Goal: Information Seeking & Learning: Learn about a topic

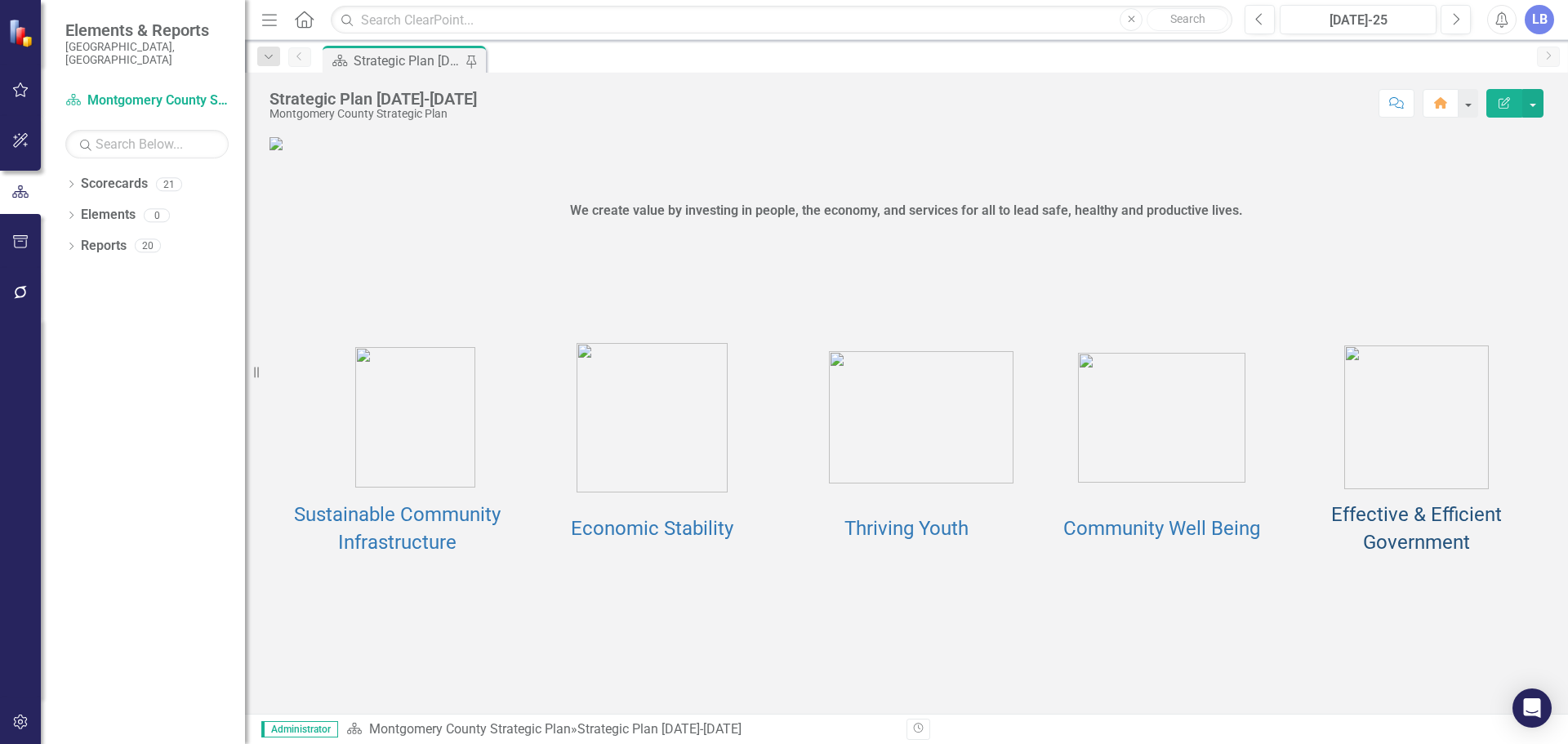
click at [1457, 554] on link "Effective & Efficient Government" at bounding box center [1416, 529] width 171 height 51
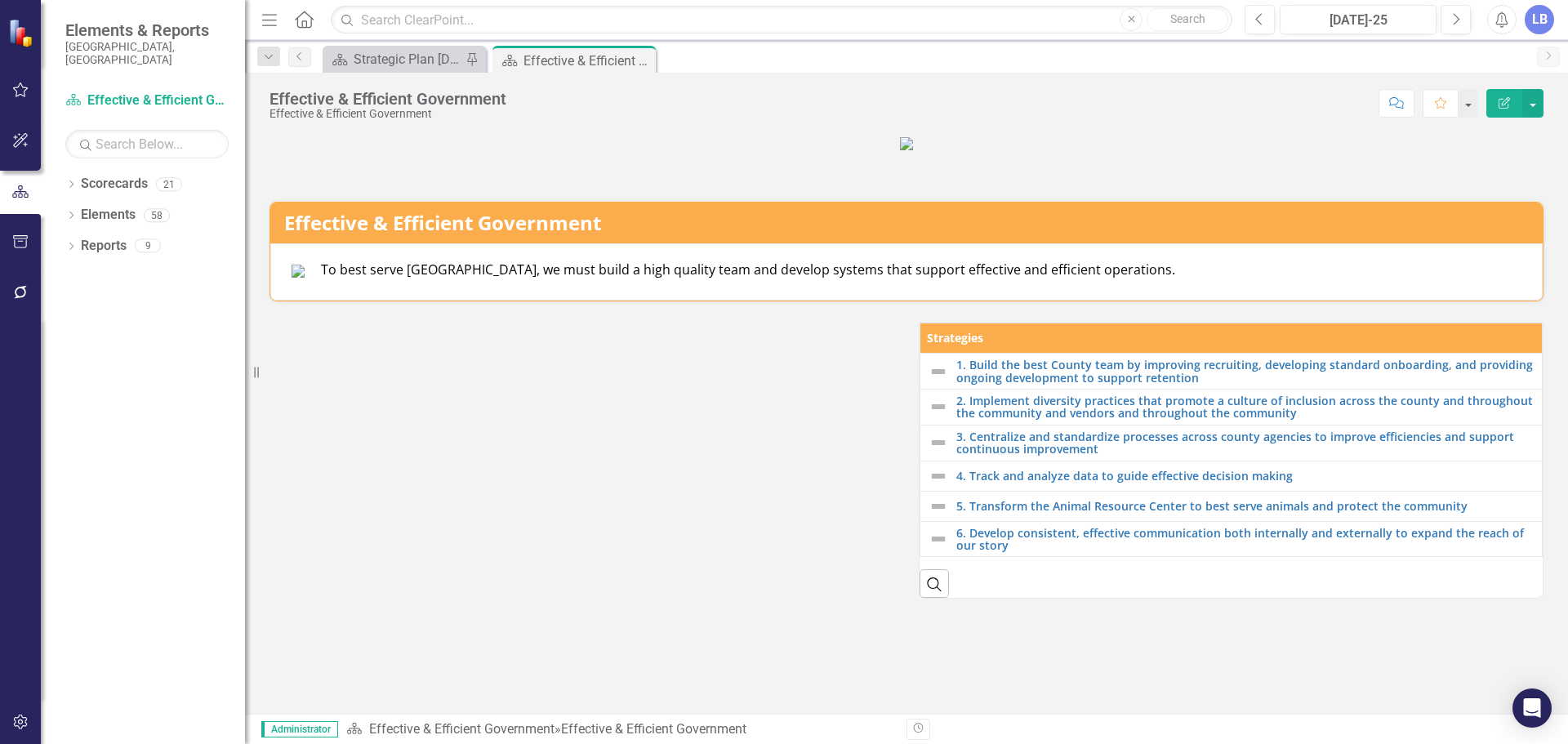
scroll to position [268, 0]
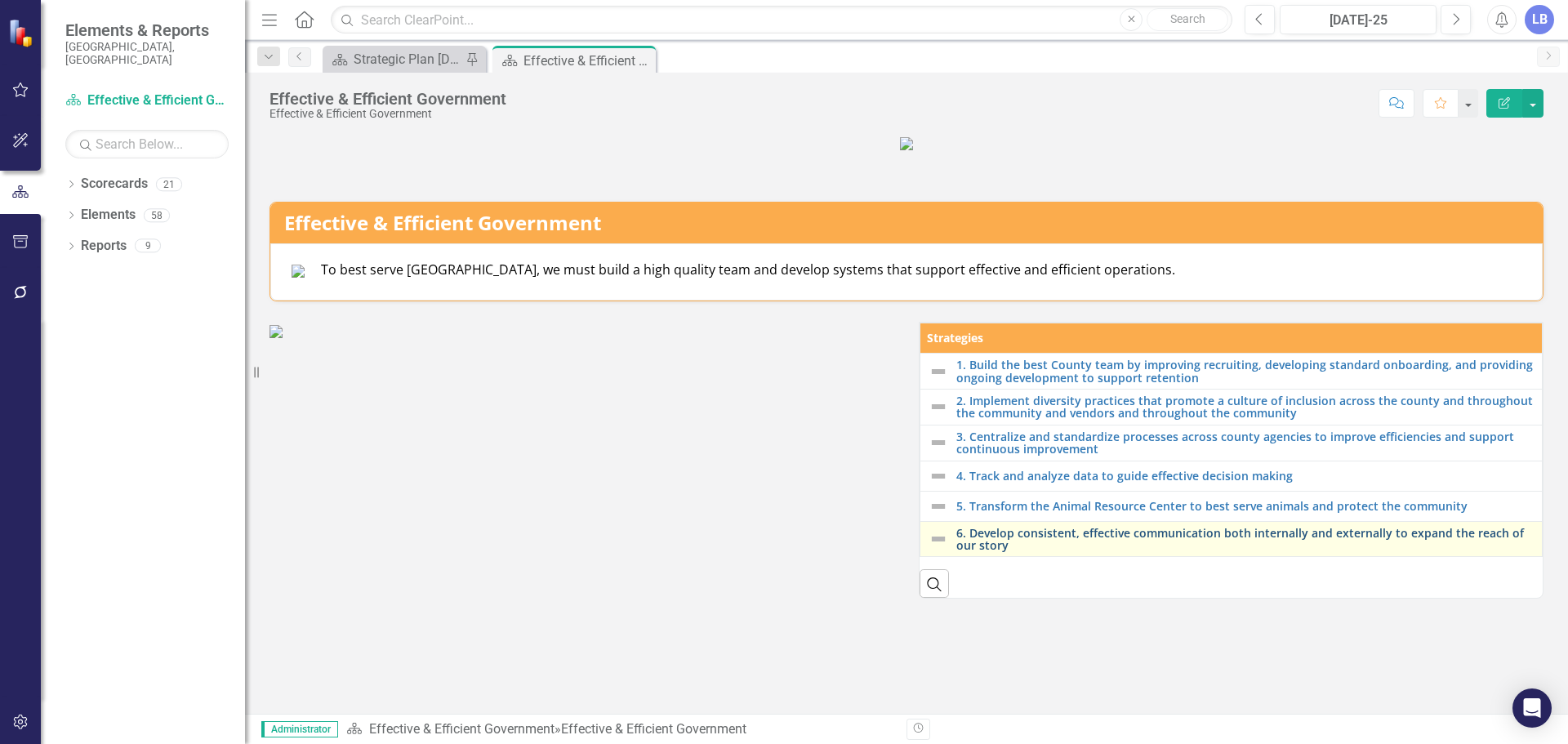
click at [986, 552] on link "6. Develop consistent, effective communication both internally and externally t…" at bounding box center [1244, 540] width 577 height 25
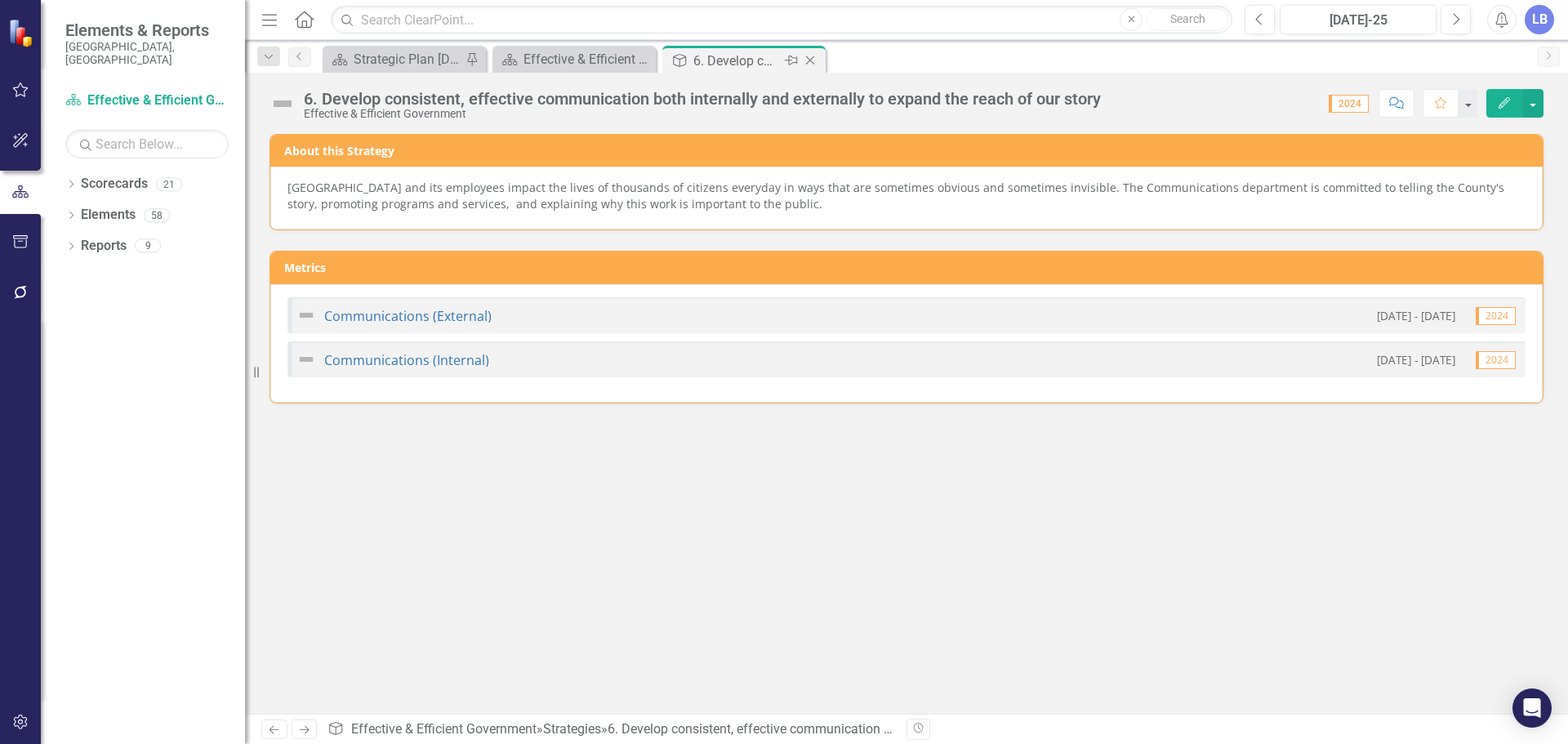
click at [809, 54] on icon "Close" at bounding box center [809, 60] width 17 height 13
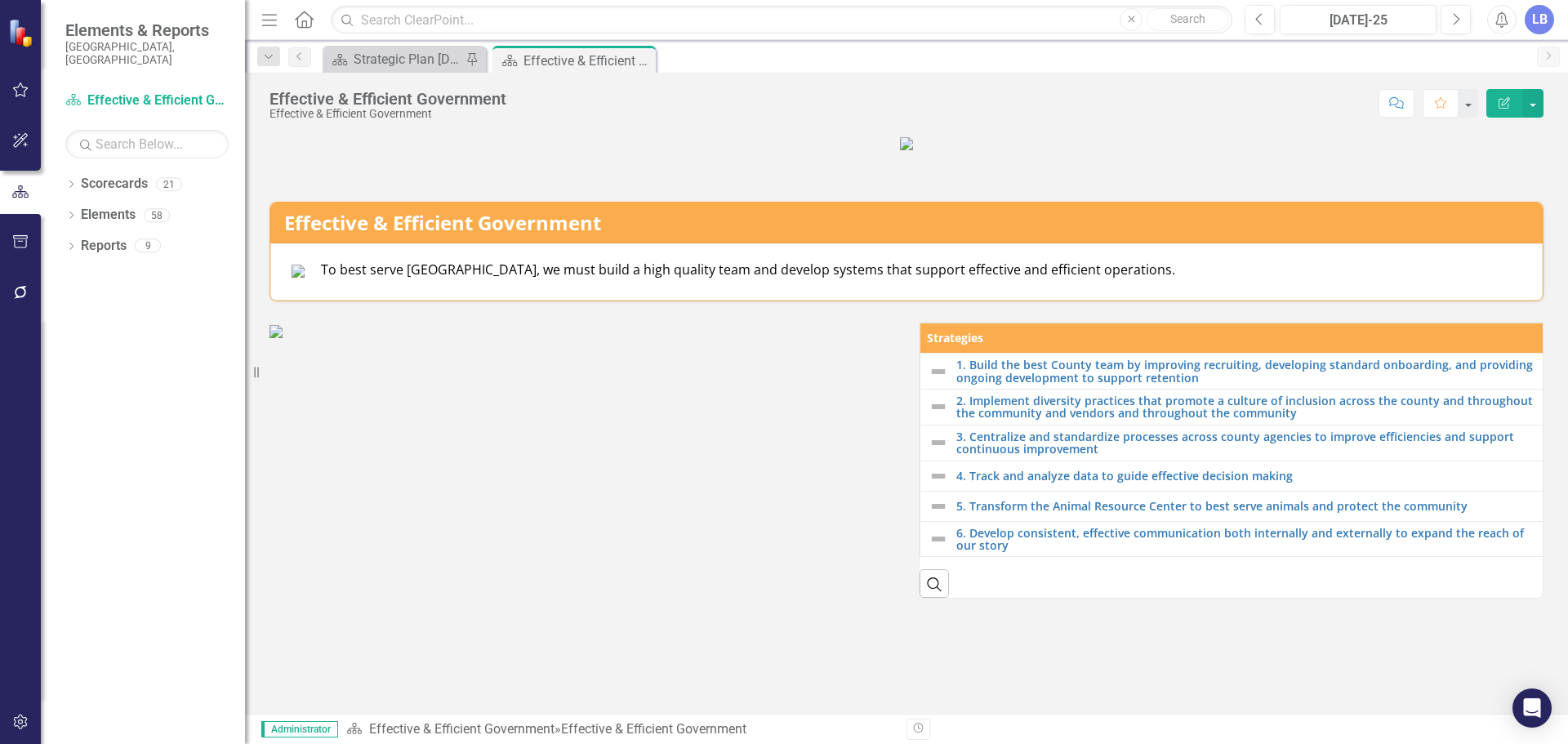
scroll to position [268, 0]
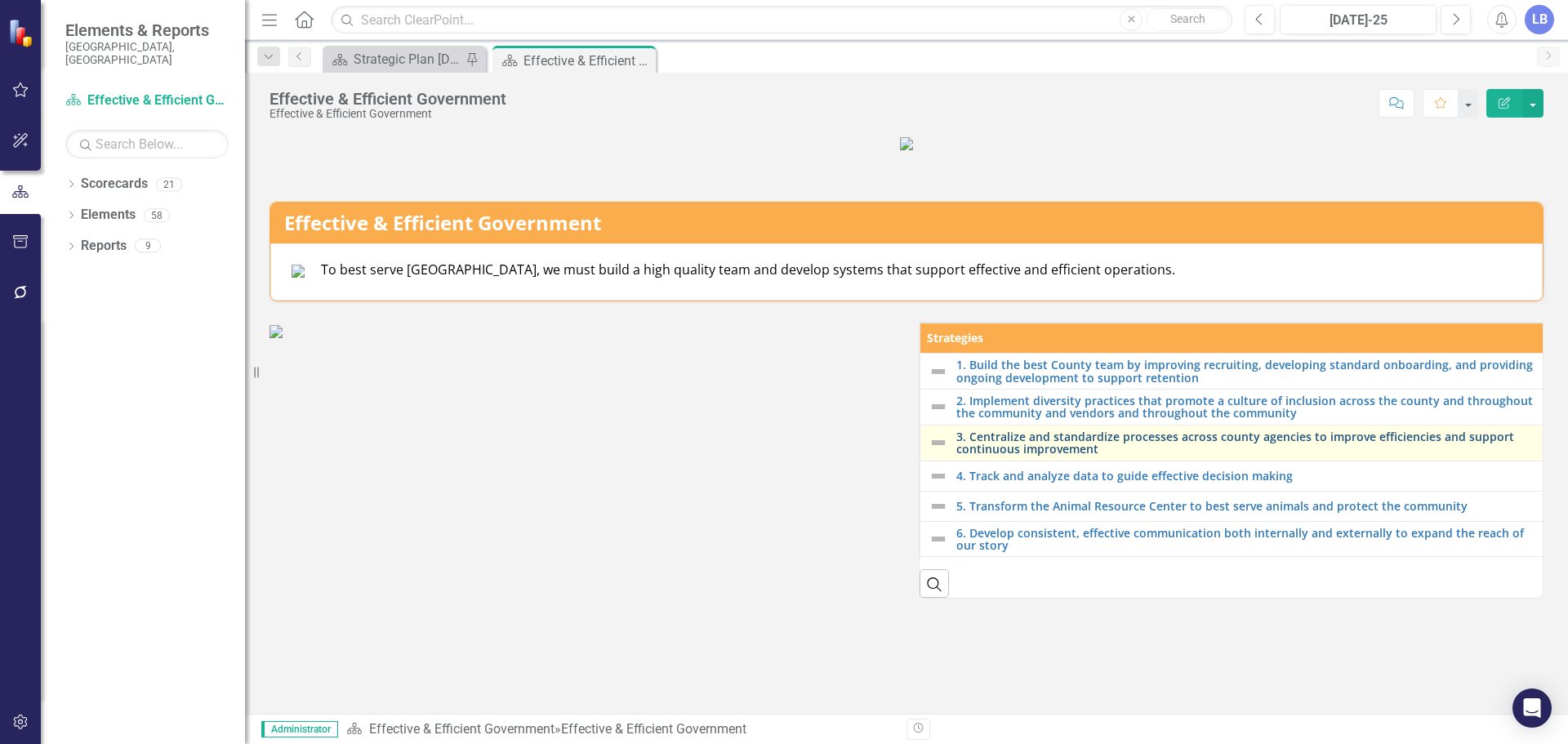
click at [1066, 456] on link "3. Centralize and standardize processes across county agencies to improve effic…" at bounding box center [1245, 443] width 579 height 25
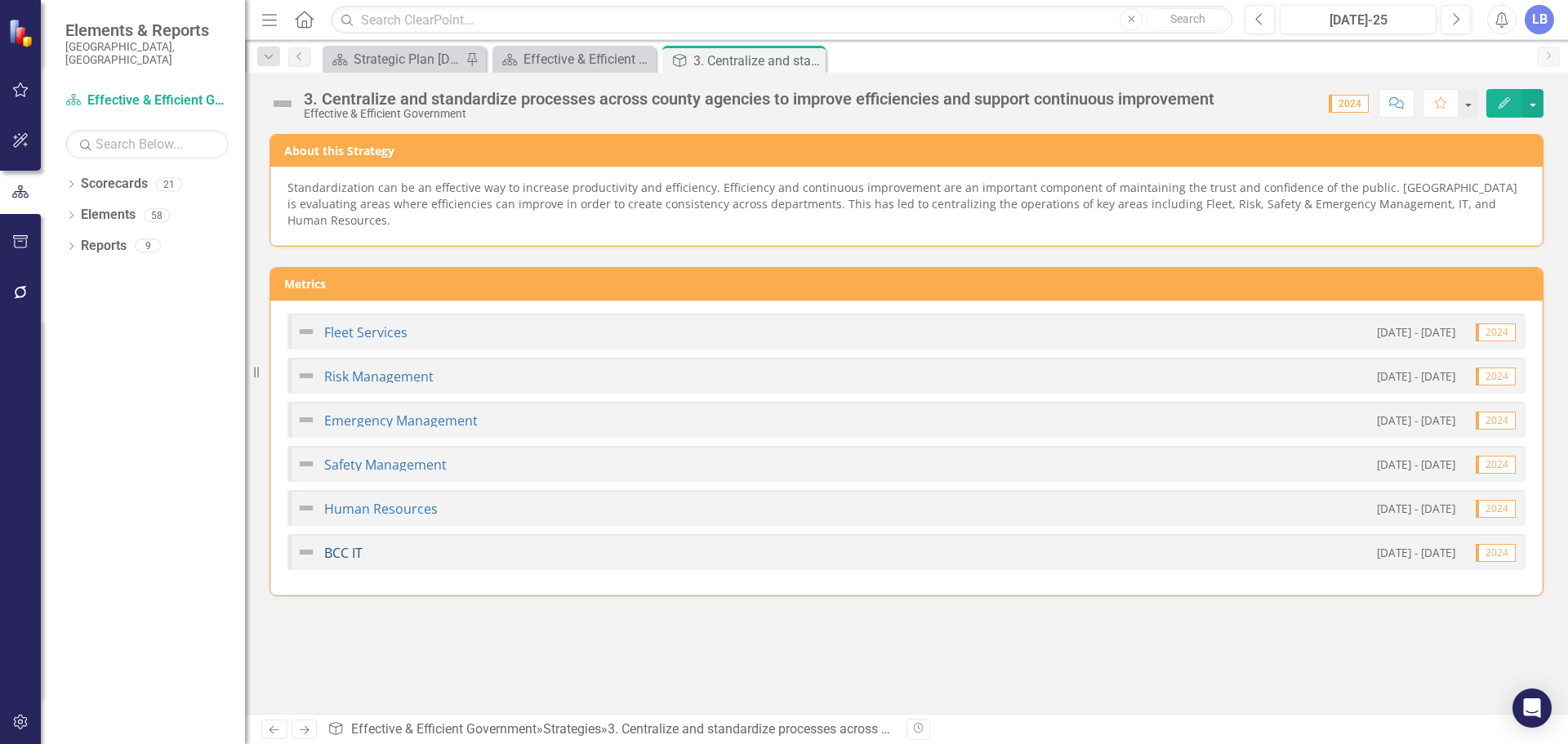
click at [326, 559] on link "BCC IT" at bounding box center [344, 553] width 39 height 18
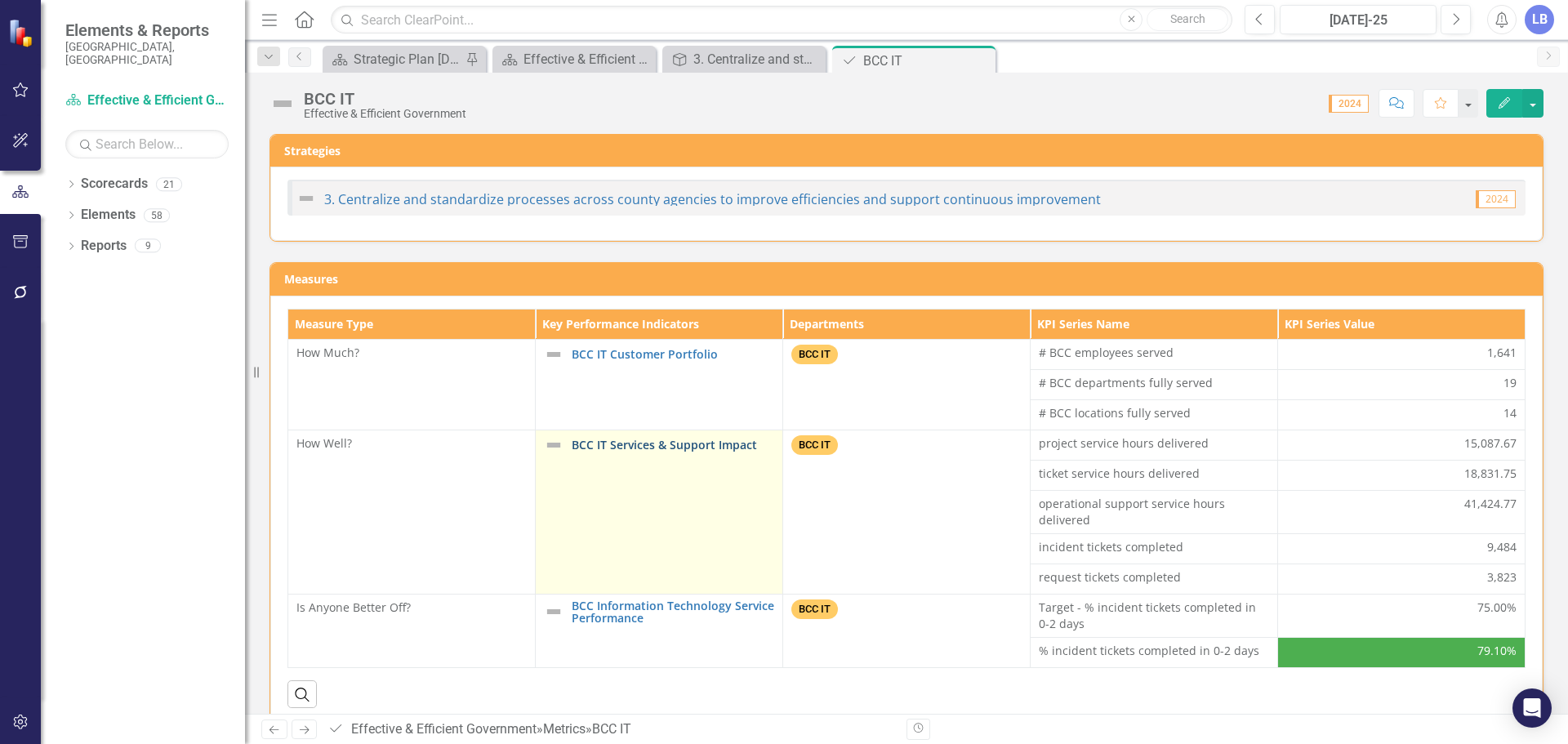
click at [678, 446] on link "BCC IT Services & Support Impact" at bounding box center [673, 445] width 203 height 12
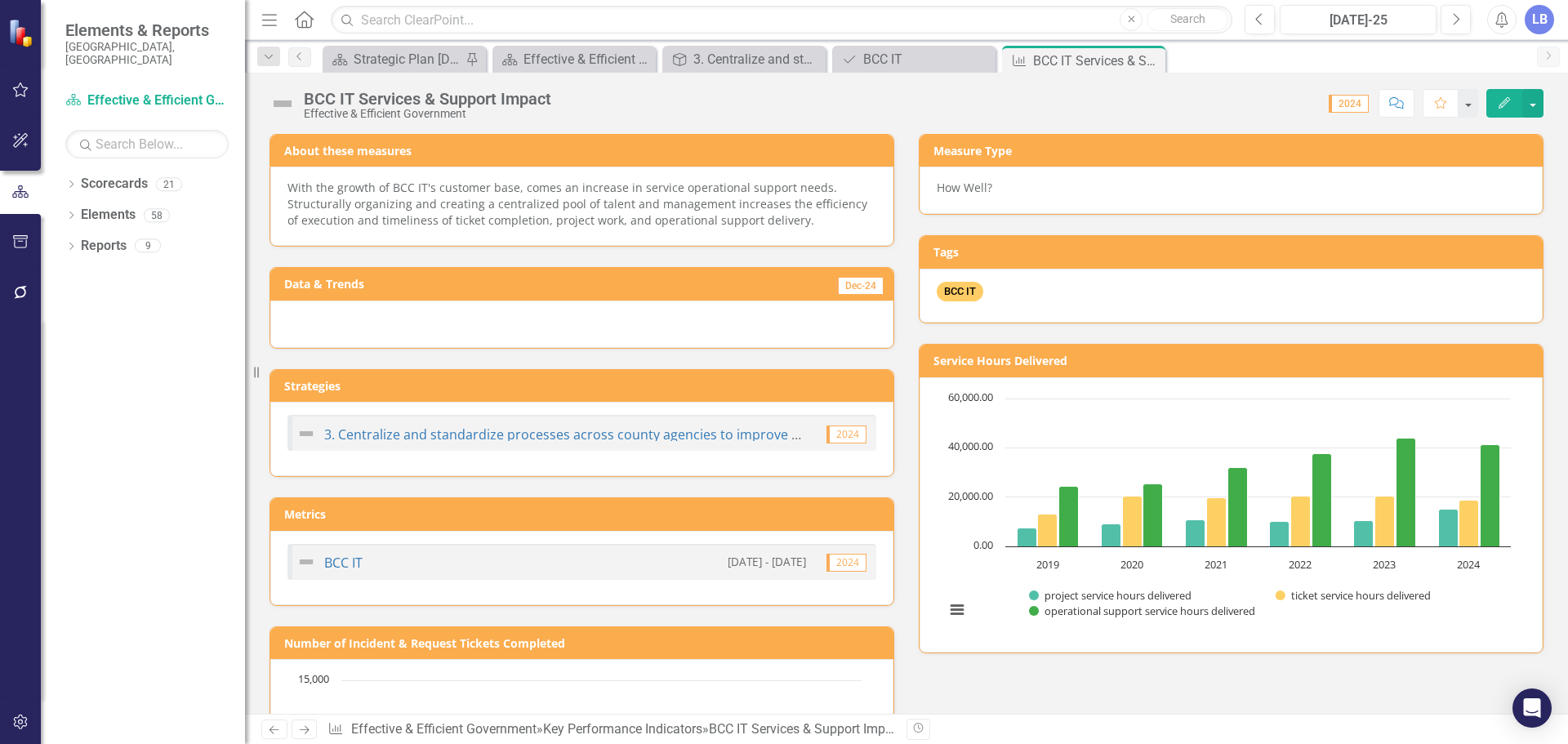
click at [697, 228] on span "With the growth of BCC IT's customer base, comes an increase in service operati…" at bounding box center [577, 204] width 580 height 48
click at [693, 229] on p "With the growth of BCC IT's customer base, comes an increase in service operati…" at bounding box center [581, 204] width 588 height 49
click at [290, 193] on span "With the growth of BCC IT's customer base, comes an increase in service operati…" at bounding box center [577, 204] width 580 height 48
click at [285, 184] on div "With the growth of BCC IT's customer base, comes an increase in service operati…" at bounding box center [581, 206] width 623 height 79
click at [291, 188] on span "With the growth of BCC IT's customer base, comes an increase in service operati…" at bounding box center [577, 204] width 580 height 48
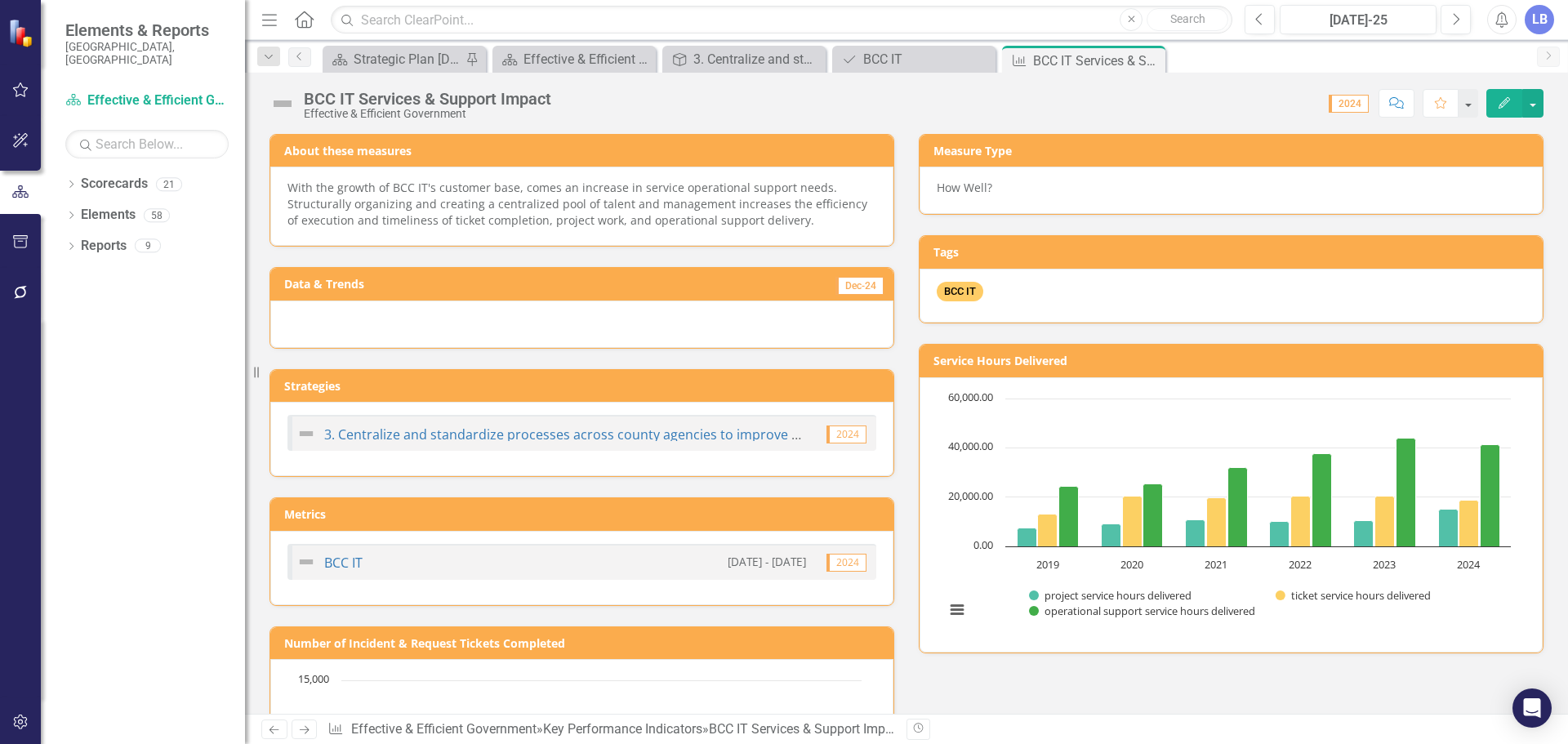
click at [807, 220] on p "With the growth of BCC IT's customer base, comes an increase in service operati…" at bounding box center [581, 204] width 588 height 49
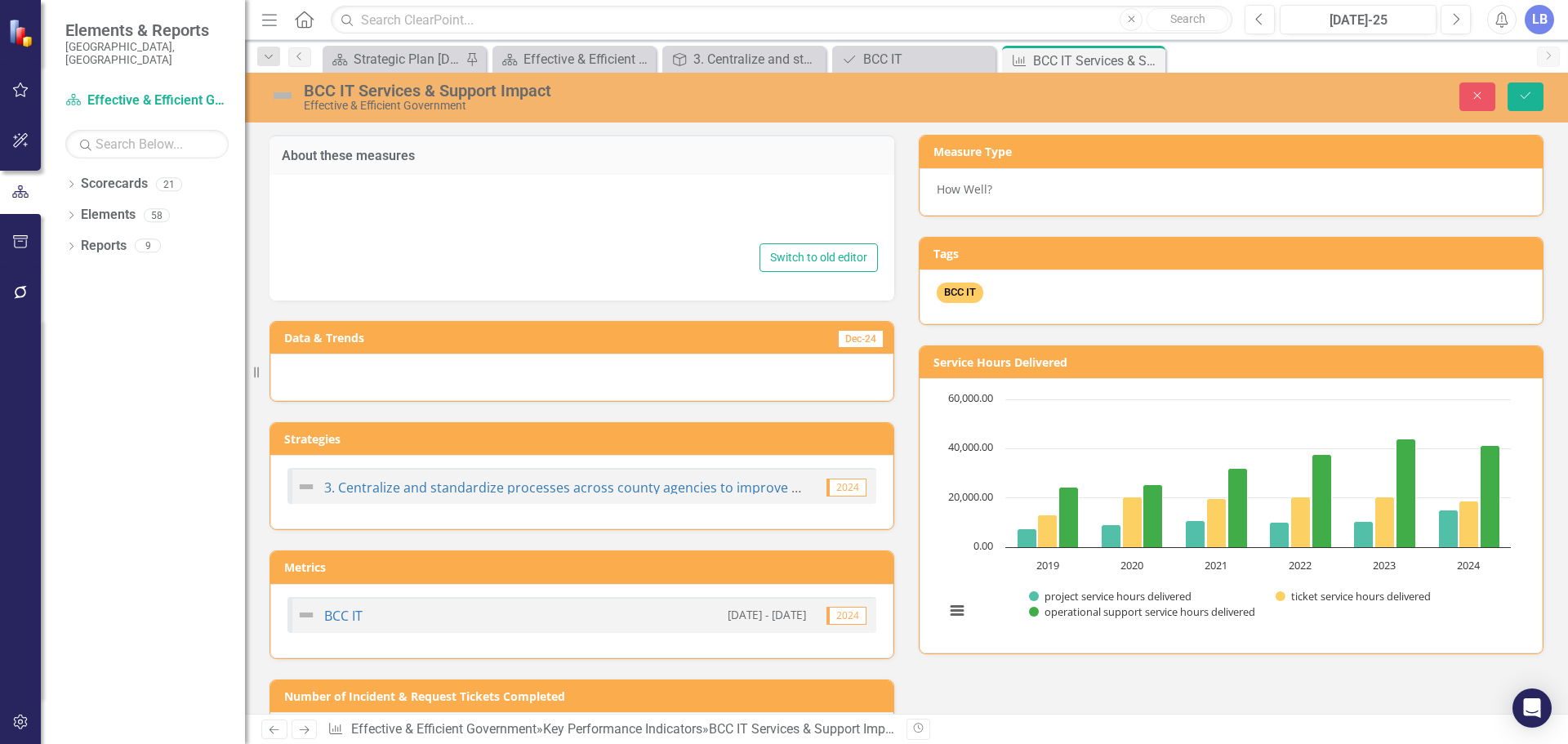
type textarea "<p><span style="font-family: inherit; font-size: inherit; color: inherit;">With…"
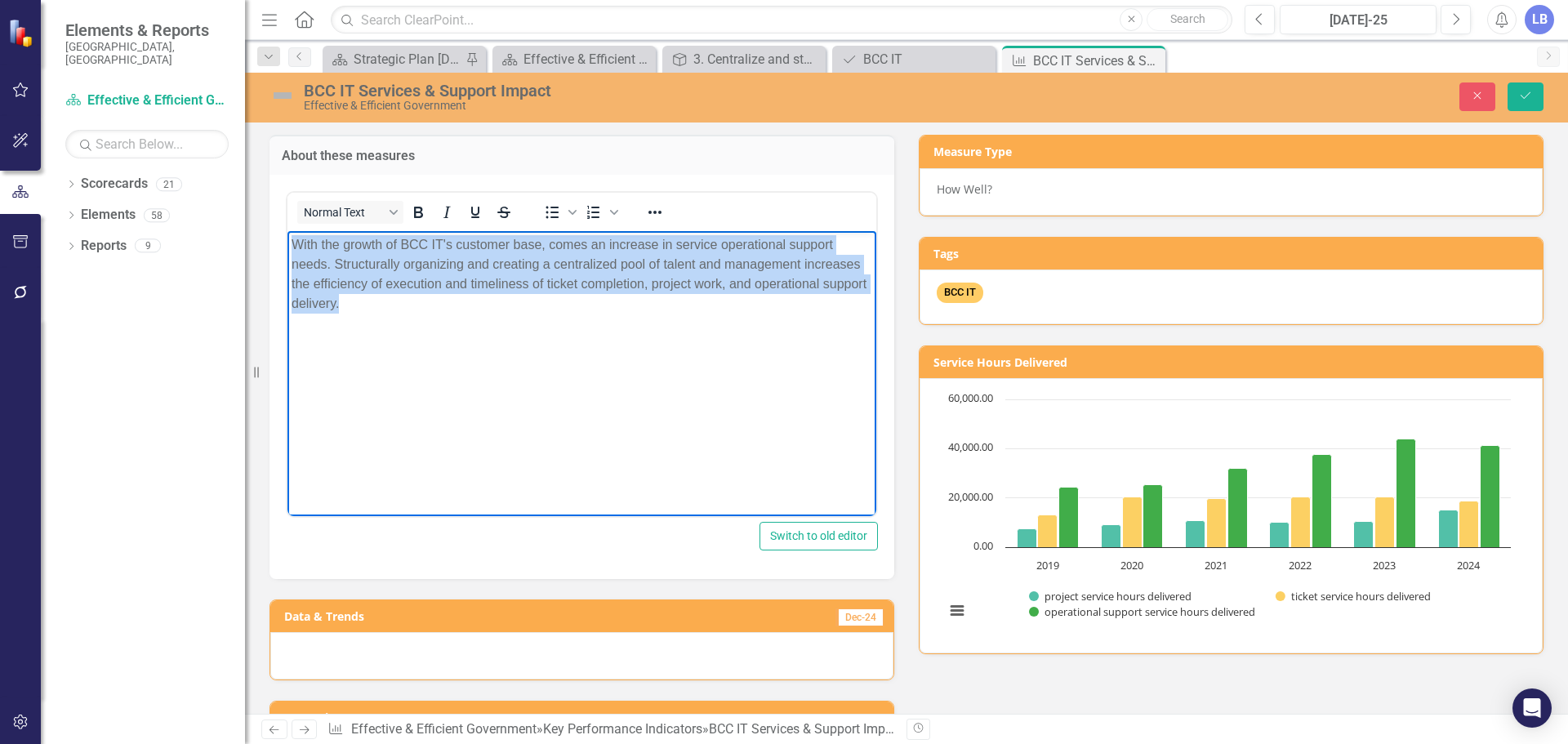
drag, startPoint x: 420, startPoint y: 298, endPoint x: 295, endPoint y: 243, distance: 136.6
click at [295, 243] on p "With the growth of BCC IT's customer base, comes an increase in service operati…" at bounding box center [581, 273] width 581 height 78
copy span "With the growth of BCC IT's customer base, comes an increase in service operati…"
paste body "Rich Text Area. Press ALT-0 for help."
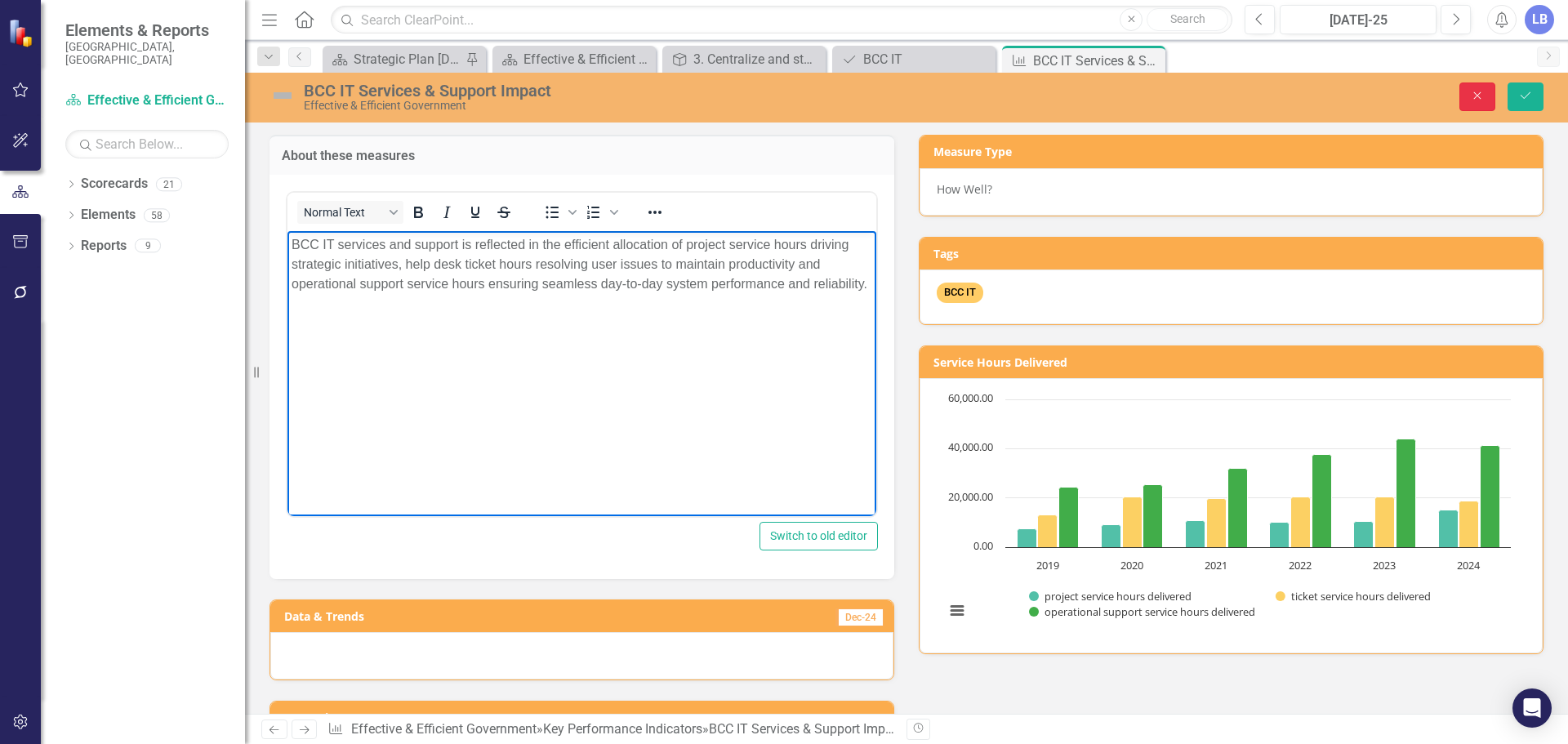
click at [1470, 90] on icon "Close" at bounding box center [1477, 95] width 15 height 11
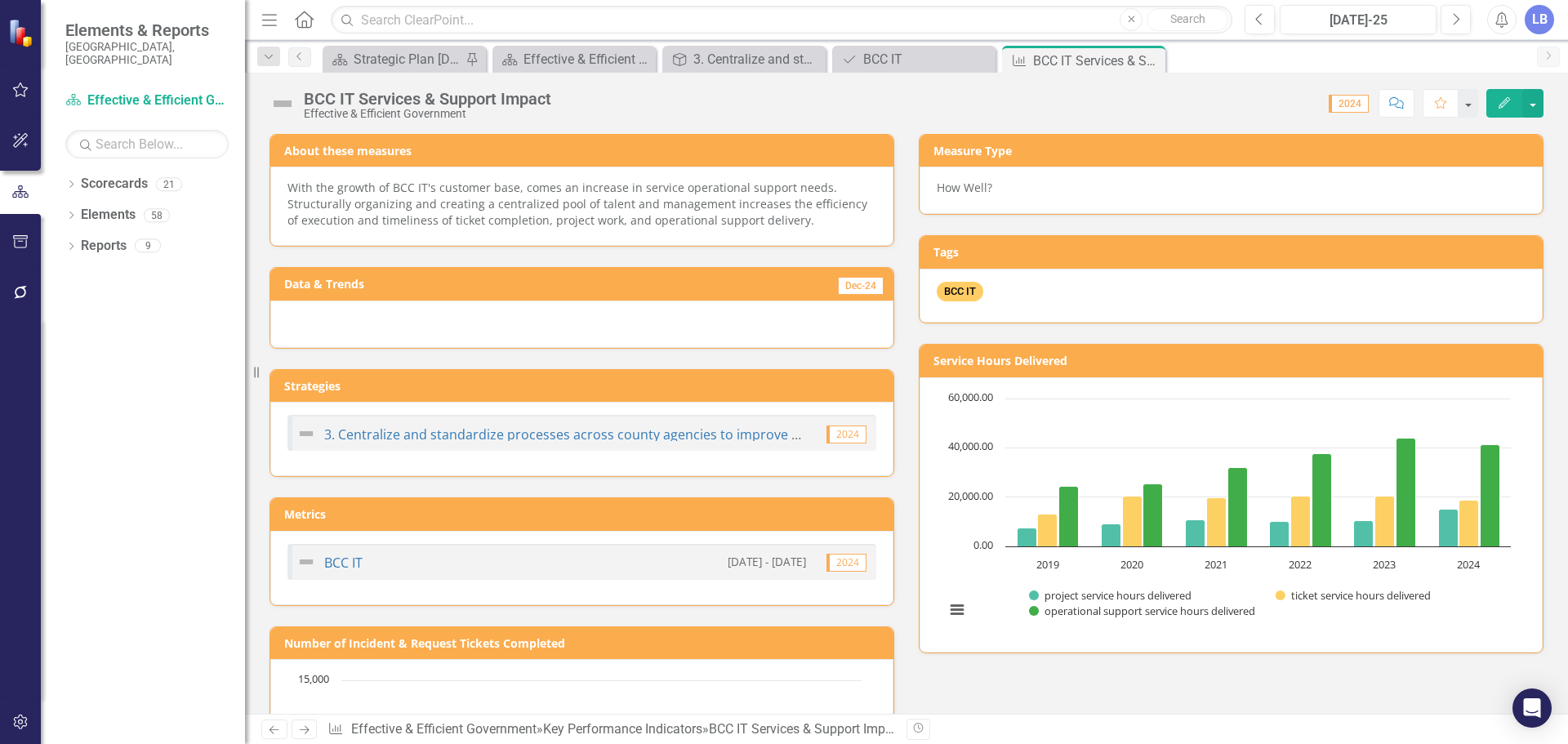
click at [428, 208] on span "With the growth of BCC IT's customer base, comes an increase in service operati…" at bounding box center [577, 204] width 580 height 48
click at [427, 208] on span "With the growth of BCC IT's customer base, comes an increase in service operati…" at bounding box center [577, 204] width 580 height 48
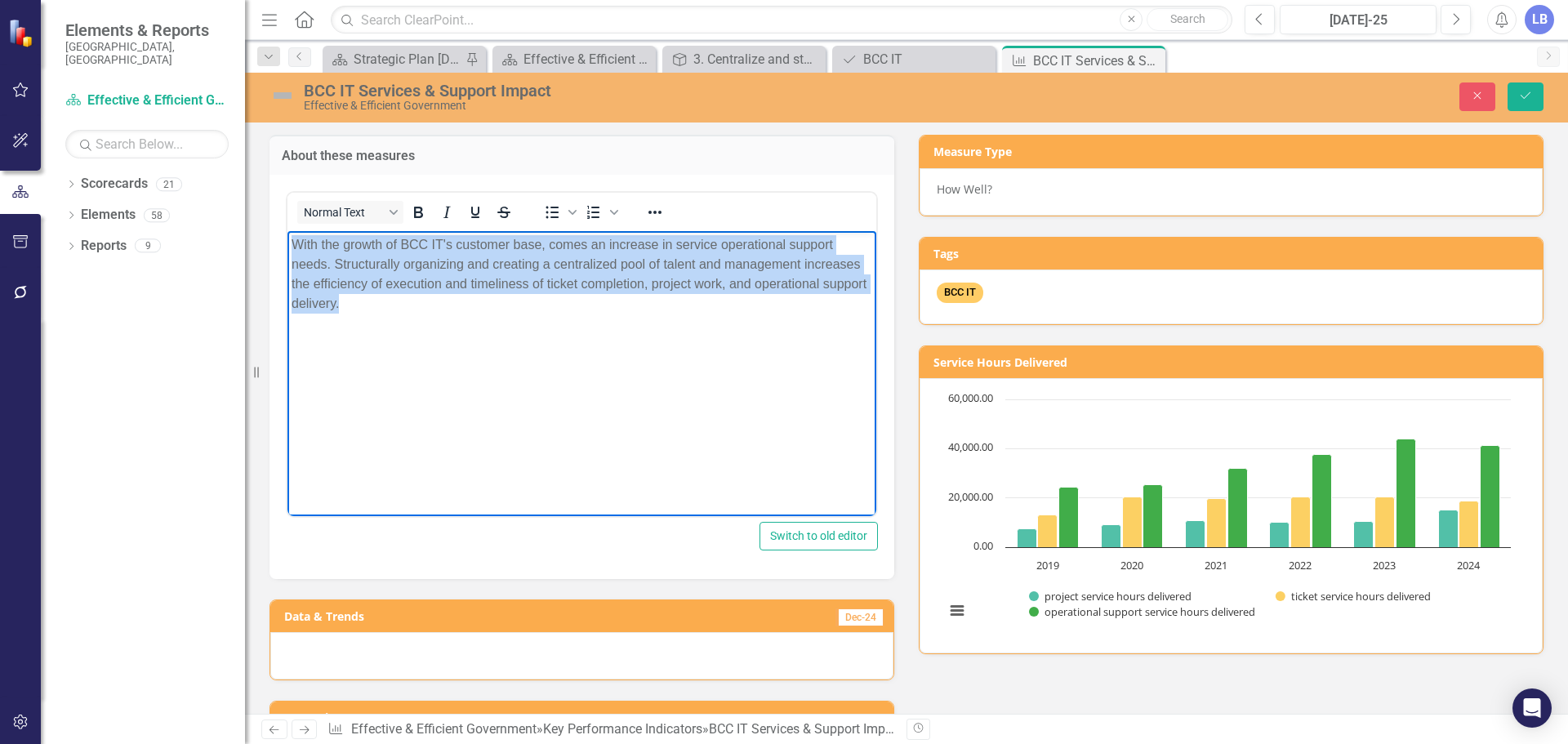
drag, startPoint x: 291, startPoint y: 240, endPoint x: 393, endPoint y: 297, distance: 116.8
click at [393, 297] on p "With the growth of BCC IT's customer base, comes an increase in service operati…" at bounding box center [581, 273] width 581 height 78
copy span "With the growth of BCC IT's customer base, comes an increase in service operati…"
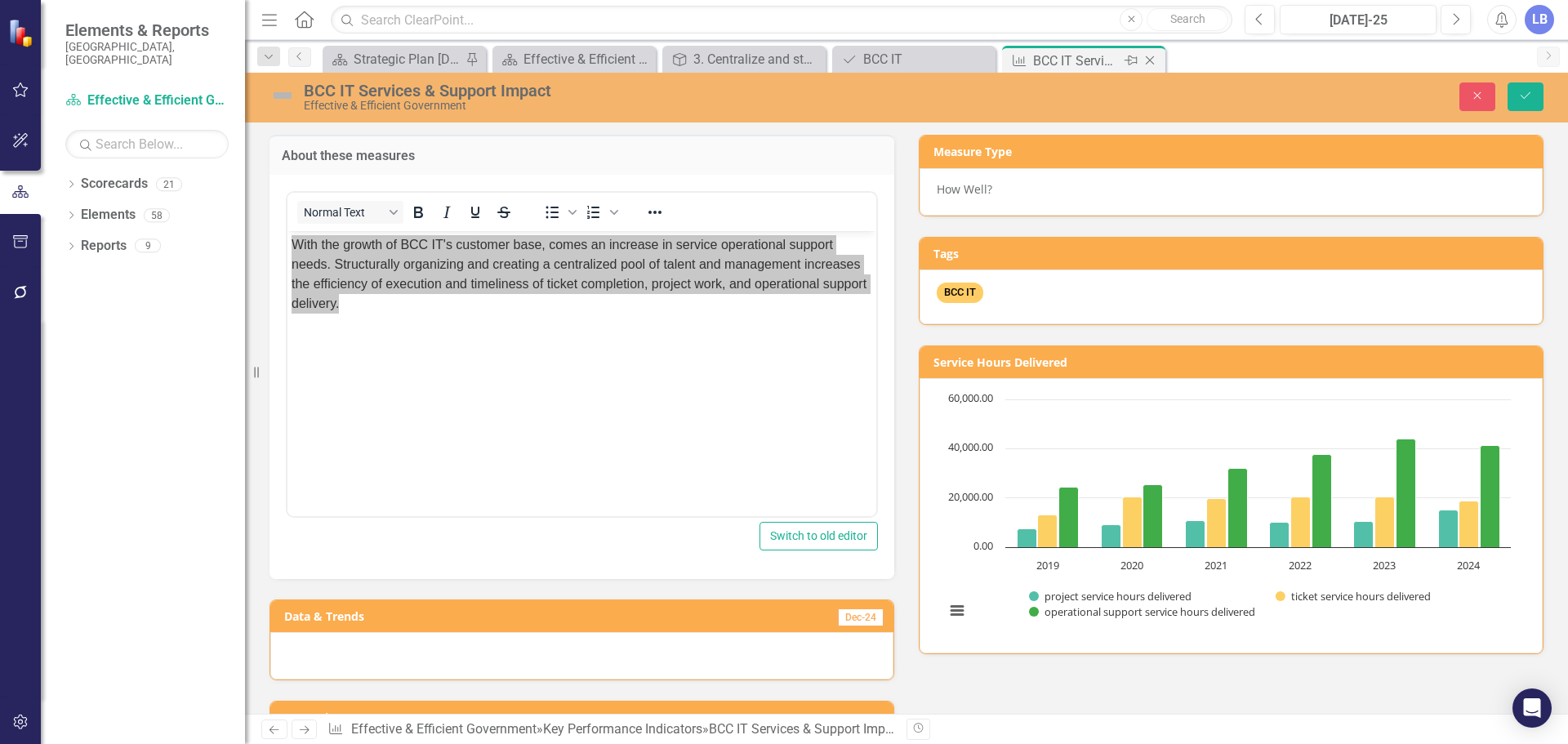
click at [1152, 61] on icon "Close" at bounding box center [1150, 60] width 17 height 13
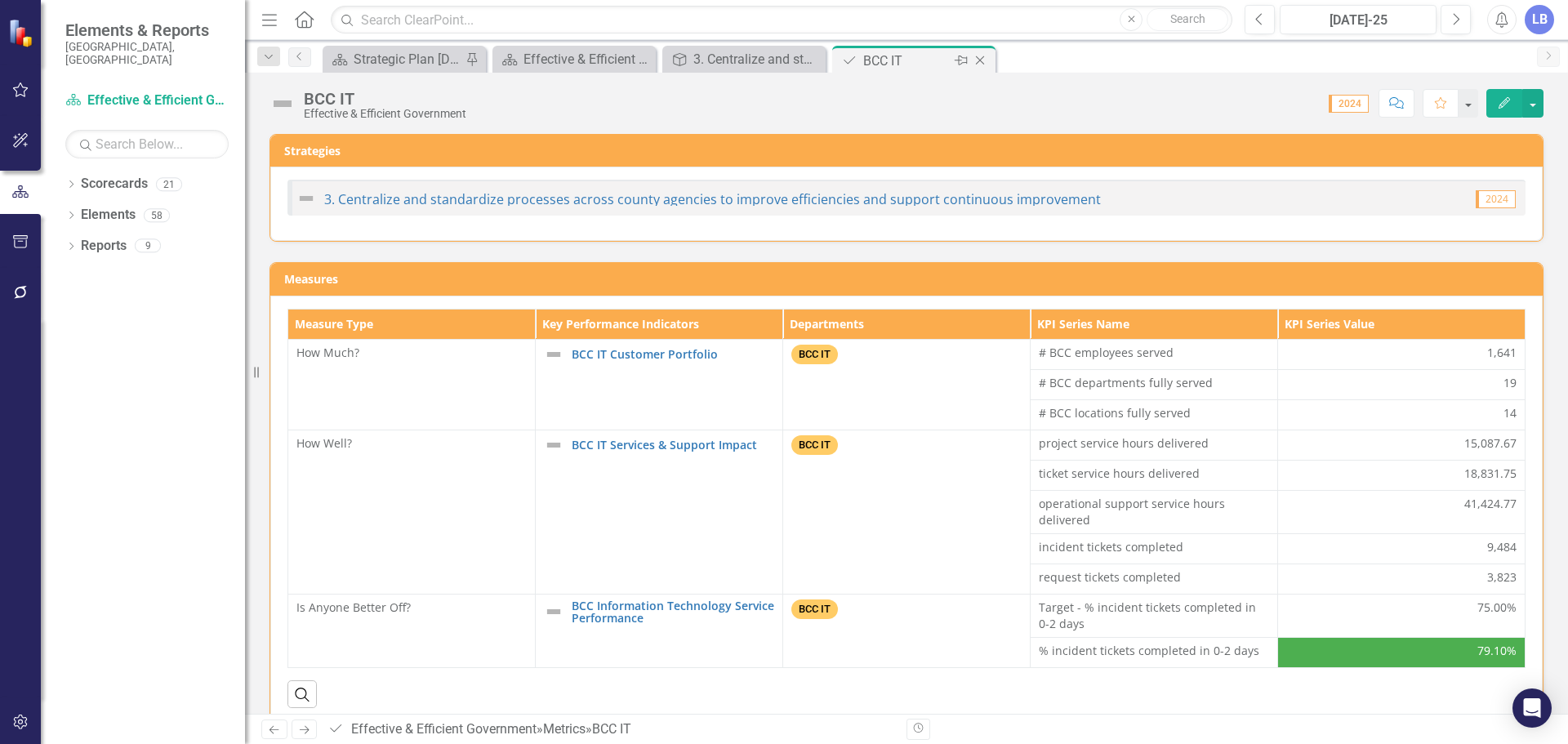
click at [980, 58] on icon "Close" at bounding box center [980, 60] width 17 height 13
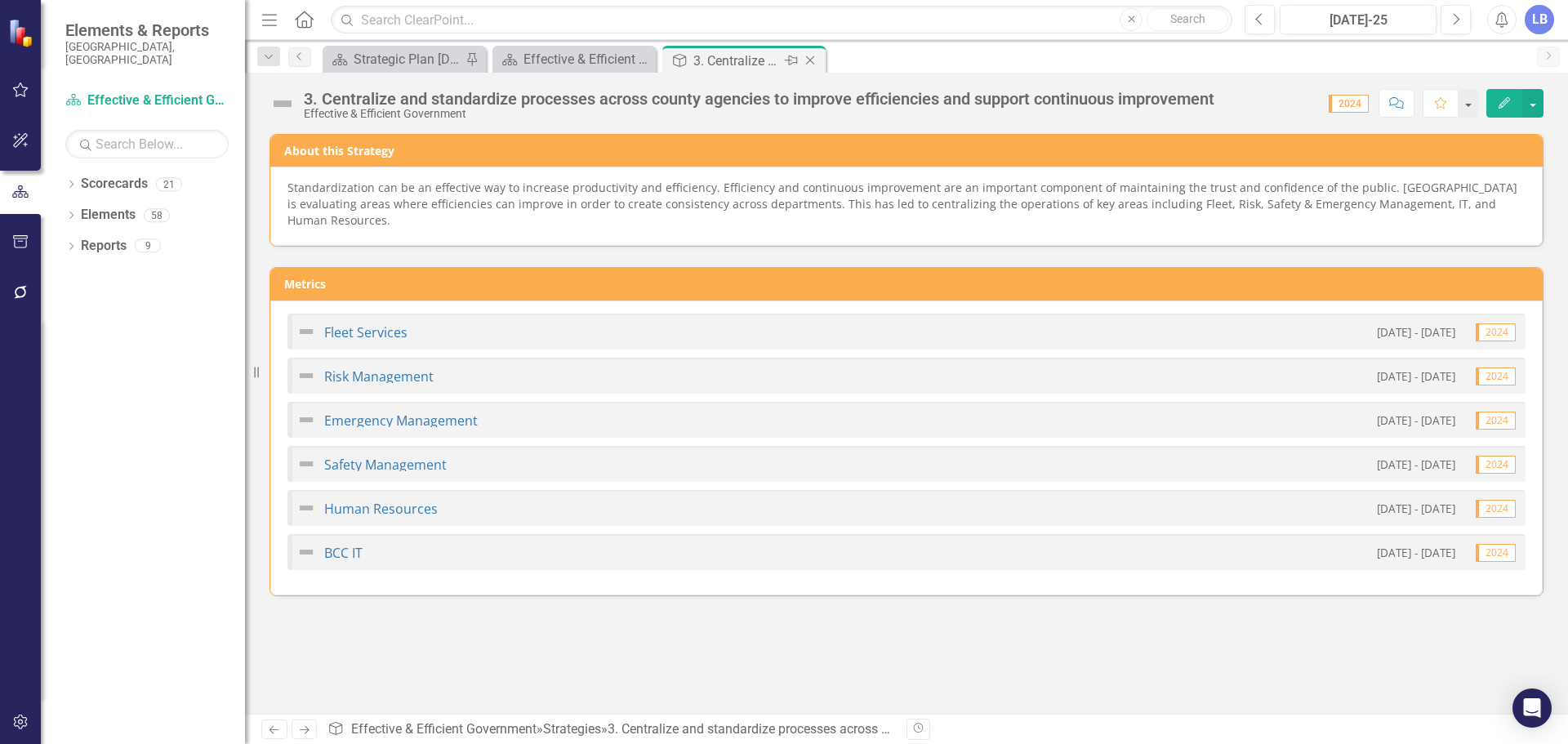
click at [812, 58] on icon at bounding box center [810, 61] width 9 height 9
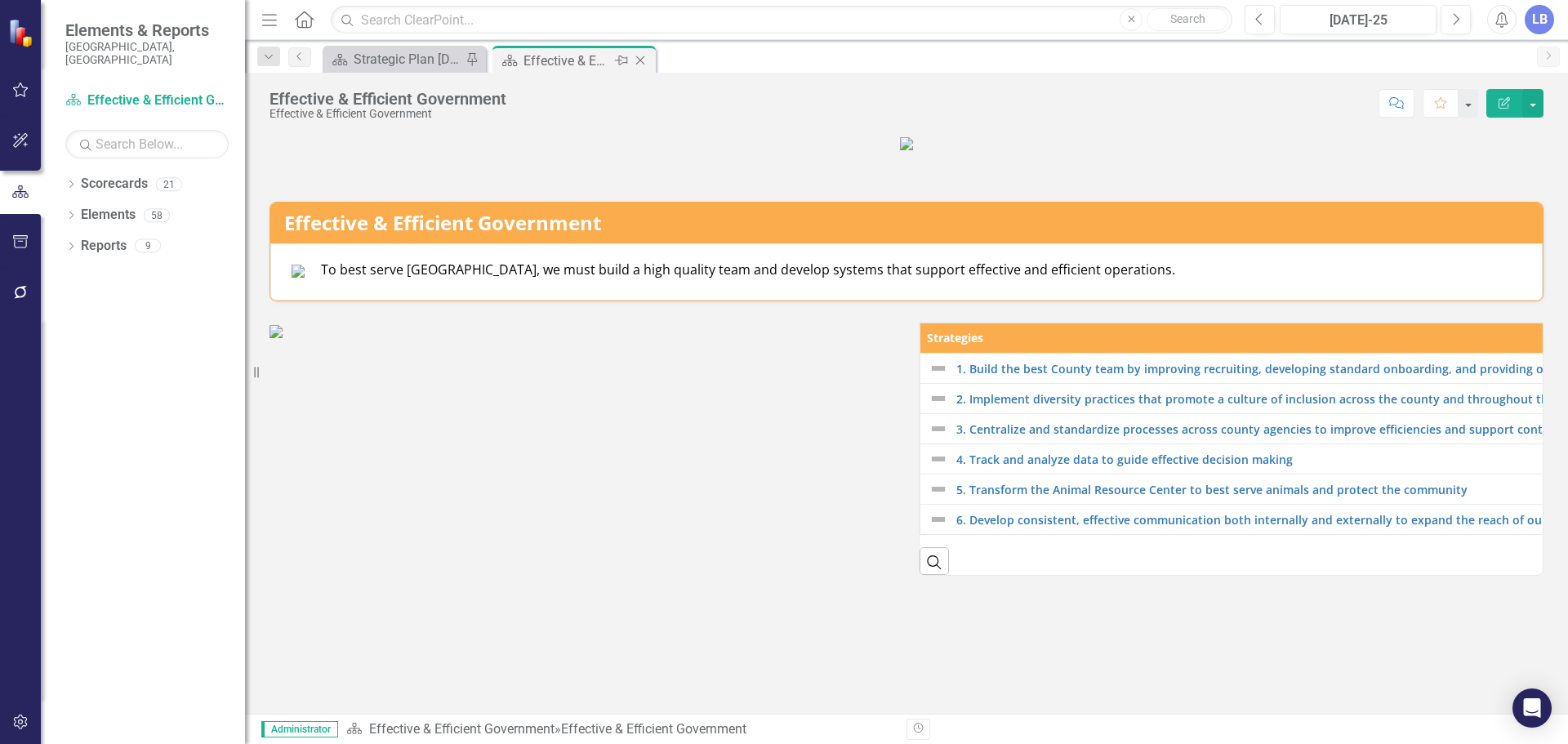
click at [645, 58] on icon "Close" at bounding box center [640, 60] width 17 height 13
